Goal: Task Accomplishment & Management: Manage account settings

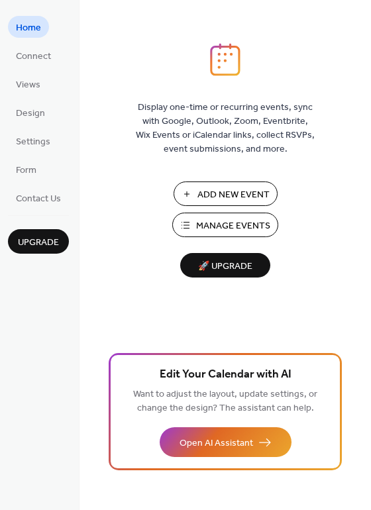
click at [234, 224] on span "Manage Events" at bounding box center [233, 226] width 74 height 14
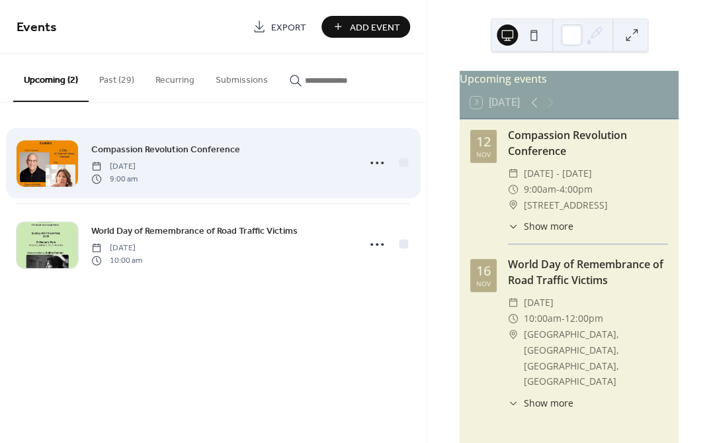
click at [283, 177] on div "Compassion Revolution Conference [DATE] 9:00 am" at bounding box center [220, 163] width 259 height 42
click at [402, 164] on div at bounding box center [403, 161] width 9 height 9
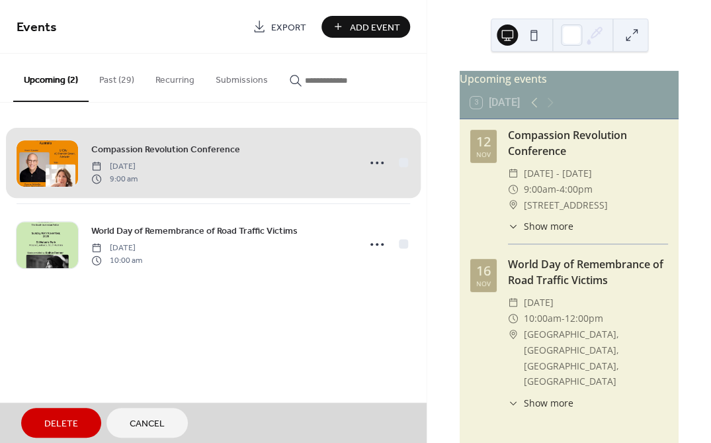
click at [142, 418] on span "Cancel" at bounding box center [147, 424] width 35 height 14
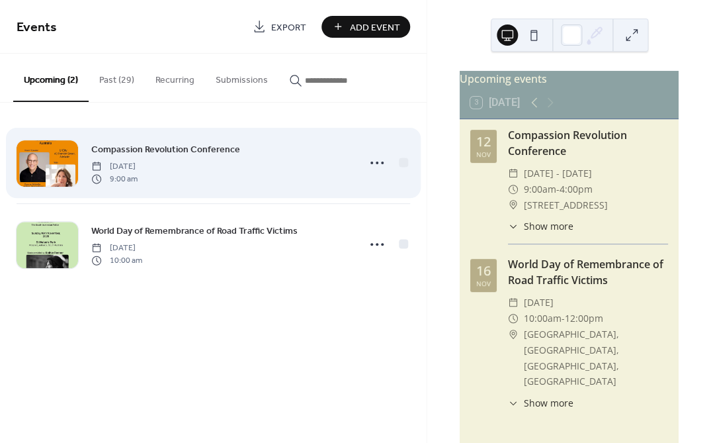
click at [138, 179] on span "9:00 am" at bounding box center [114, 179] width 46 height 12
click at [380, 161] on icon at bounding box center [377, 162] width 21 height 21
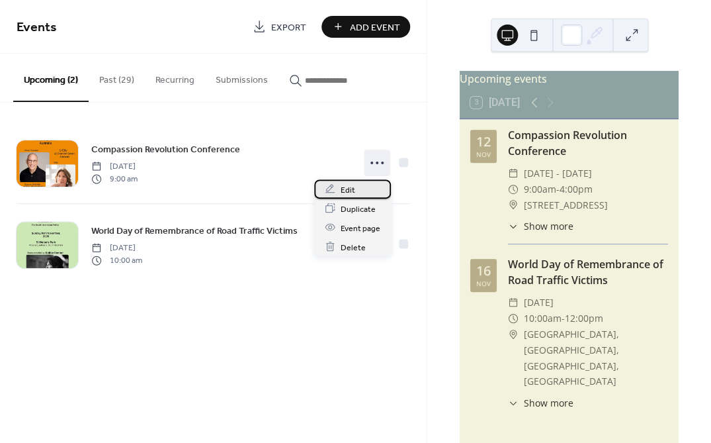
click at [349, 189] on span "Edit" at bounding box center [348, 190] width 15 height 14
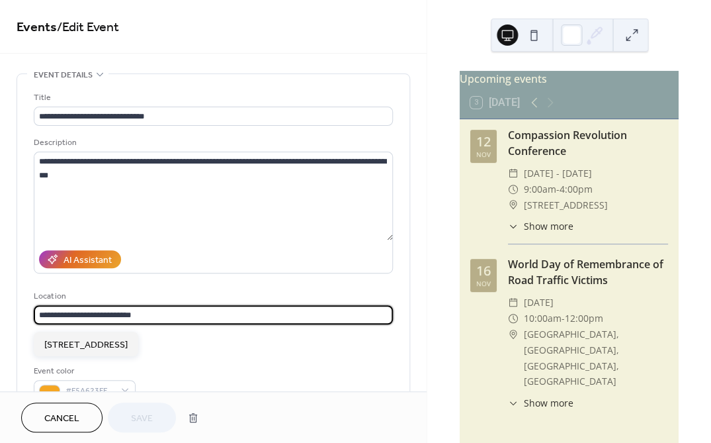
drag, startPoint x: 99, startPoint y: 316, endPoint x: 40, endPoint y: 316, distance: 58.9
click at [40, 316] on input "**********" at bounding box center [213, 314] width 359 height 19
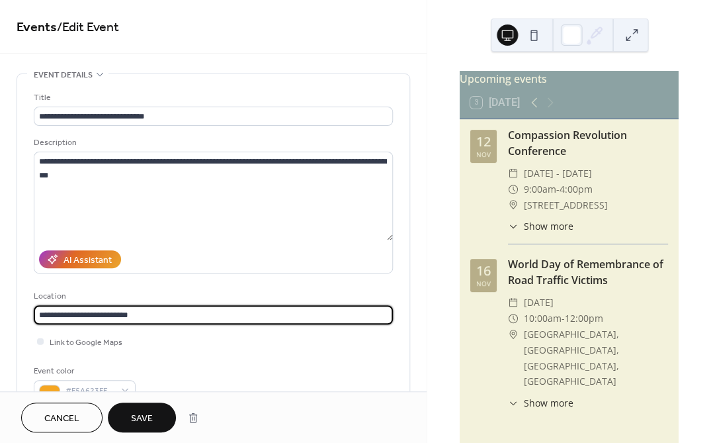
type input "**********"
click at [138, 415] on span "Save" at bounding box center [142, 419] width 22 height 14
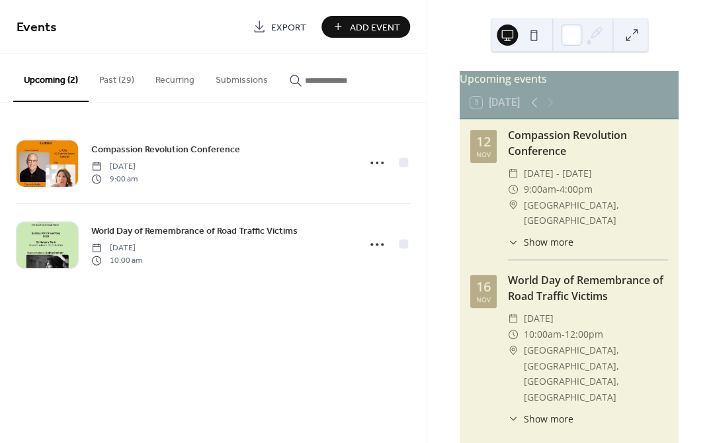
scroll to position [91, 0]
